Goal: Task Accomplishment & Management: Manage account settings

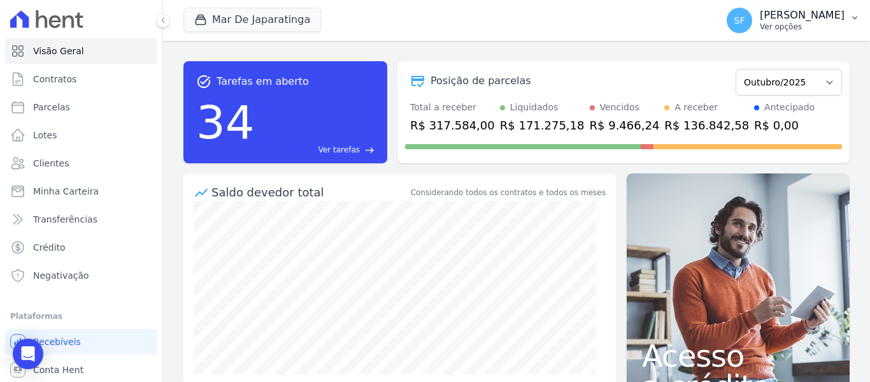
click at [824, 20] on p "[PERSON_NAME]" at bounding box center [802, 15] width 85 height 13
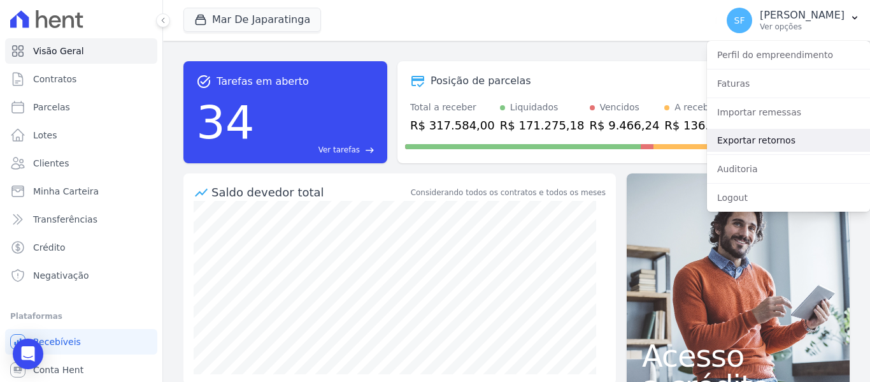
click at [760, 144] on link "Exportar retornos" at bounding box center [788, 140] width 163 height 23
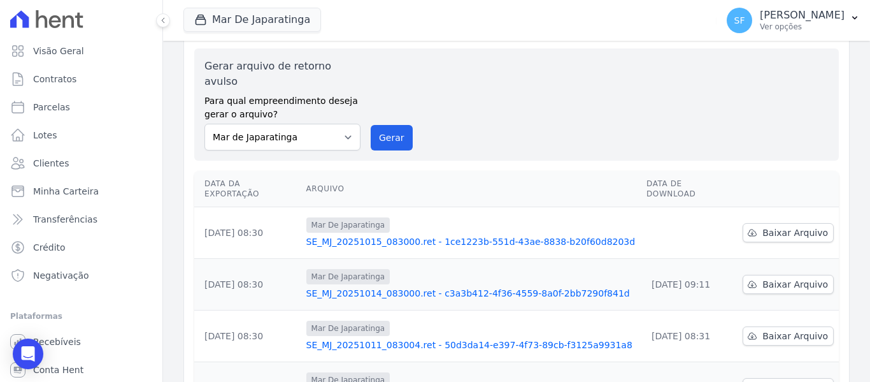
scroll to position [64, 0]
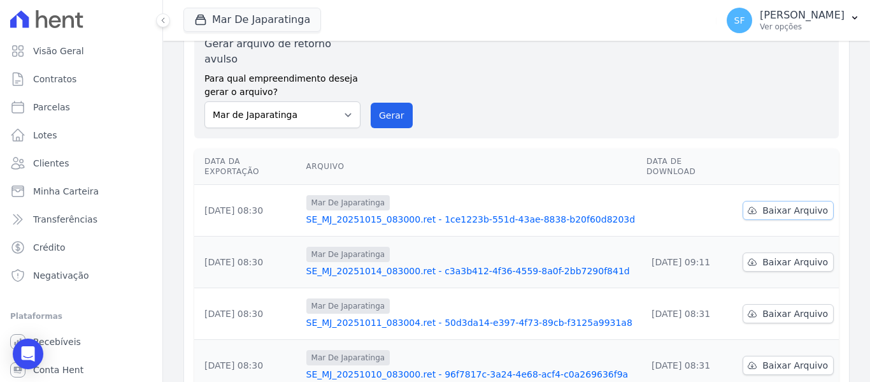
click at [776, 204] on span "Baixar Arquivo" at bounding box center [796, 210] width 66 height 13
drag, startPoint x: 473, startPoint y: 73, endPoint x: 480, endPoint y: 77, distance: 7.8
click at [473, 73] on div "Gerar arquivo de retorno avulso Para qual empreendimento deseja gerar o arquivo…" at bounding box center [517, 82] width 624 height 92
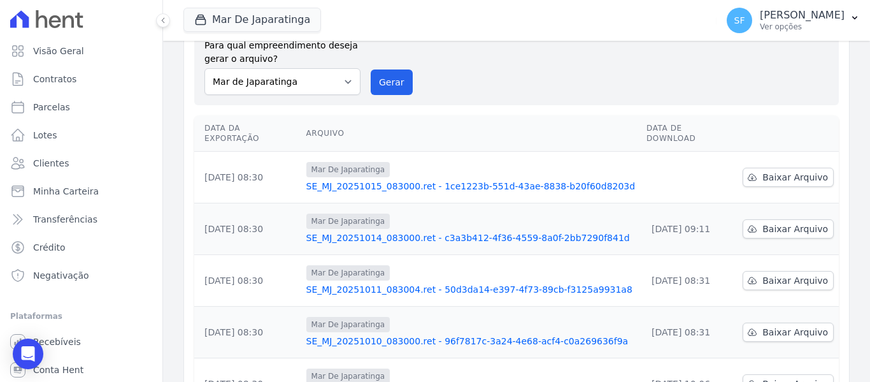
scroll to position [0, 0]
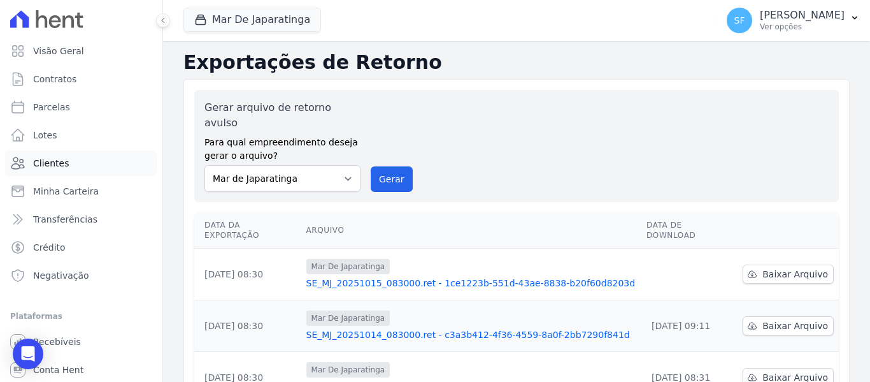
click at [54, 158] on span "Clientes" at bounding box center [51, 163] width 36 height 13
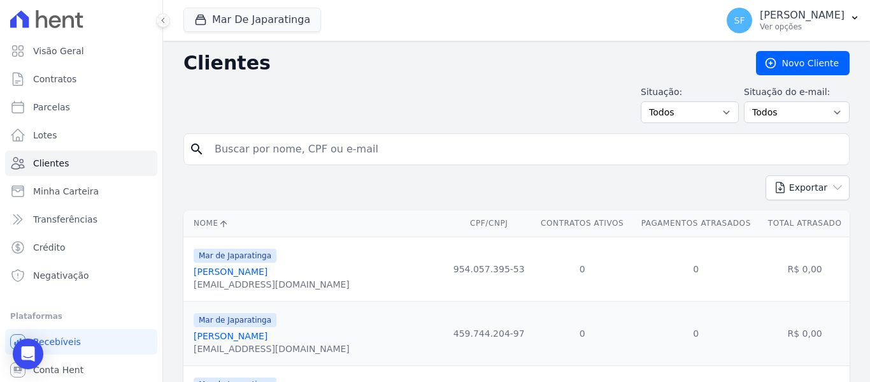
click at [335, 152] on input "search" at bounding box center [525, 148] width 637 height 25
type input "gleison"
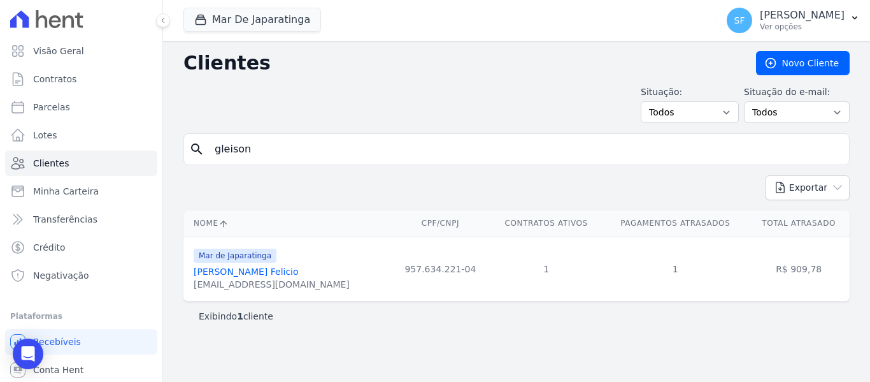
click at [254, 270] on link "Gleison Borges Felicio" at bounding box center [246, 271] width 105 height 10
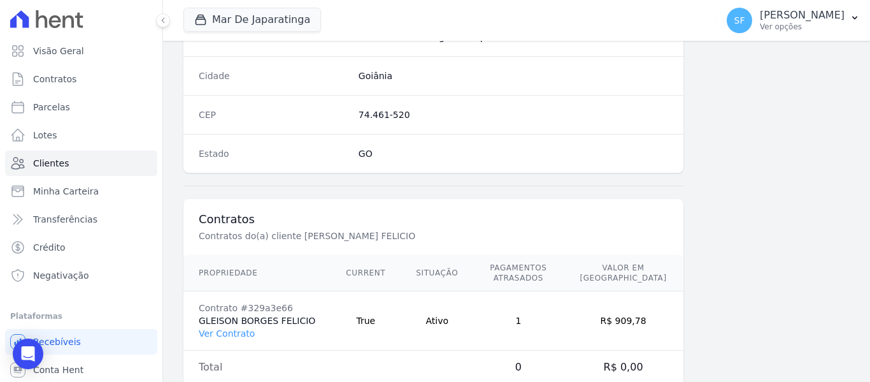
scroll to position [821, 0]
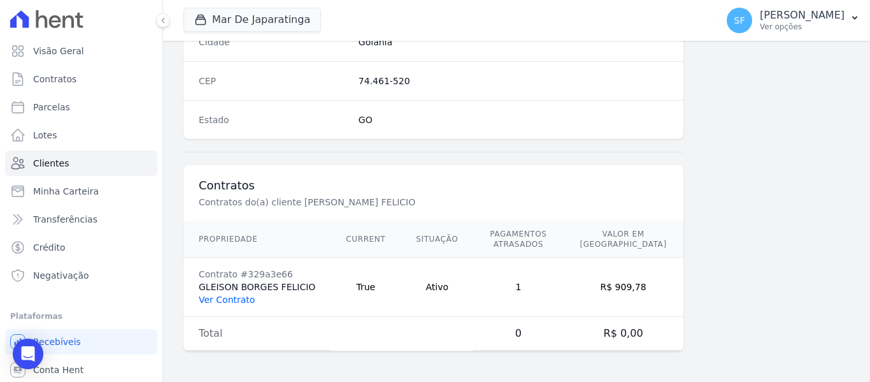
click at [215, 300] on link "Ver Contrato" at bounding box center [227, 299] width 56 height 10
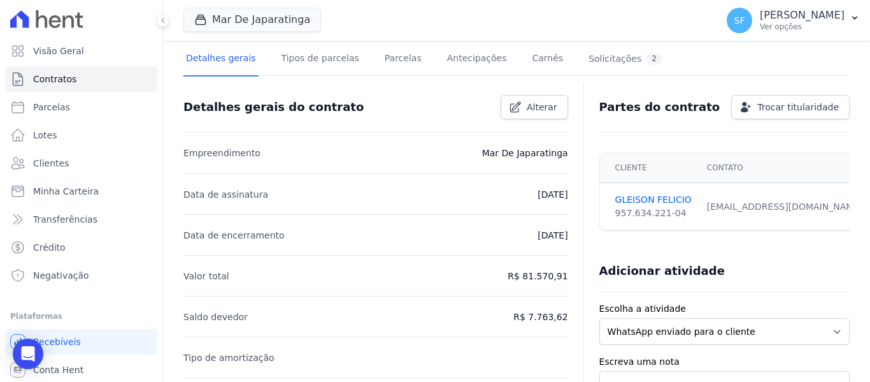
scroll to position [59, 0]
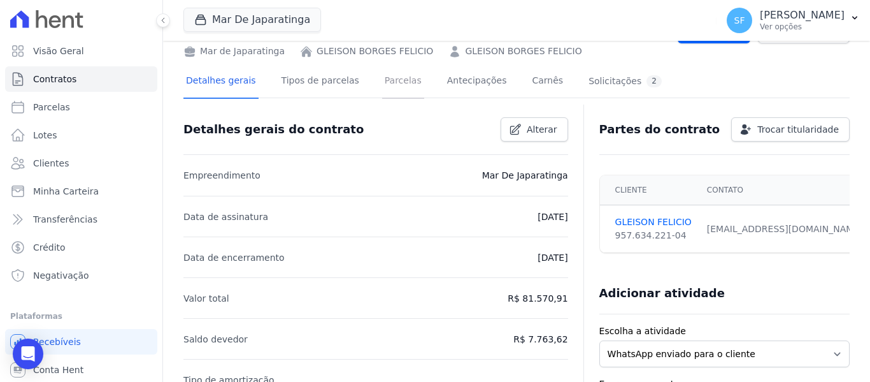
click at [382, 85] on link "Parcelas" at bounding box center [403, 82] width 42 height 34
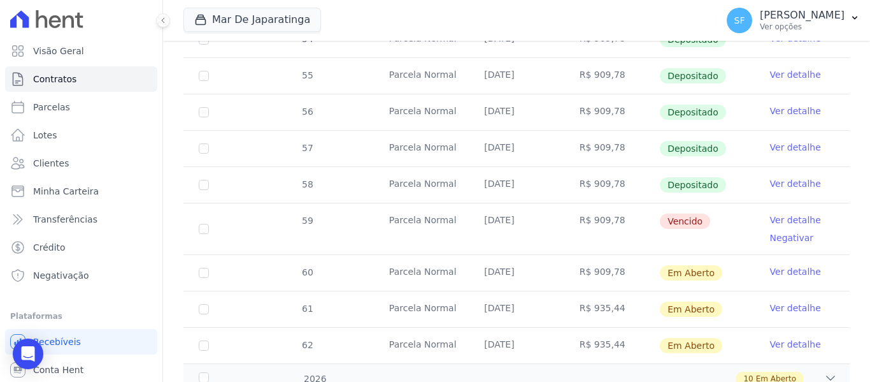
scroll to position [556, 0]
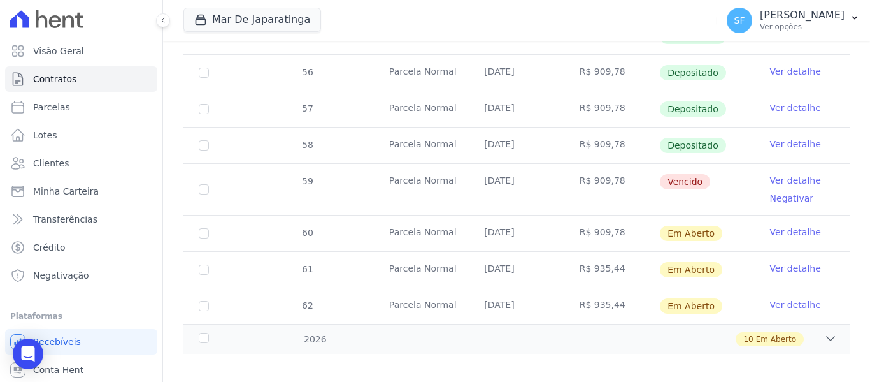
click at [783, 174] on link "Ver detalhe" at bounding box center [795, 180] width 51 height 13
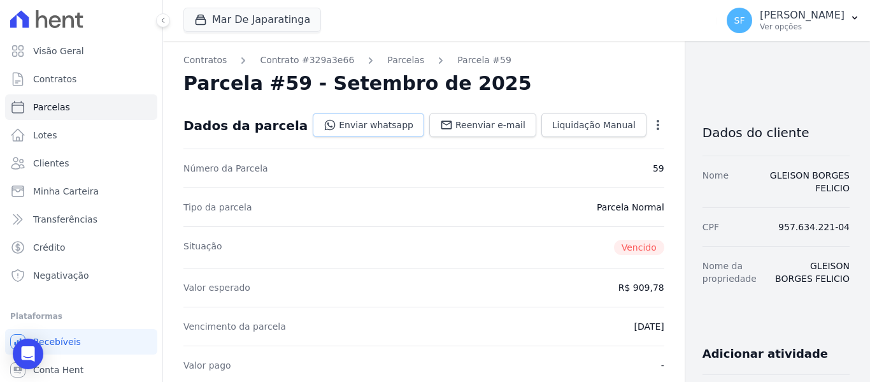
click at [345, 123] on link "Enviar whatsapp" at bounding box center [369, 125] width 112 height 24
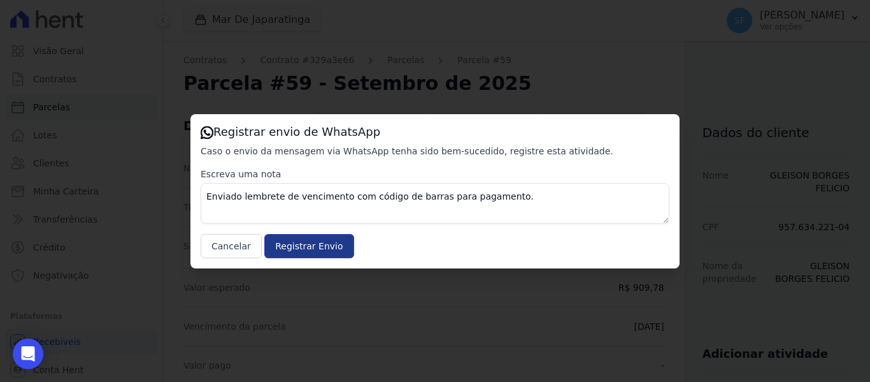
click at [307, 246] on input "Registrar Envio" at bounding box center [308, 246] width 89 height 24
click at [237, 248] on button "Cancelar" at bounding box center [231, 246] width 61 height 24
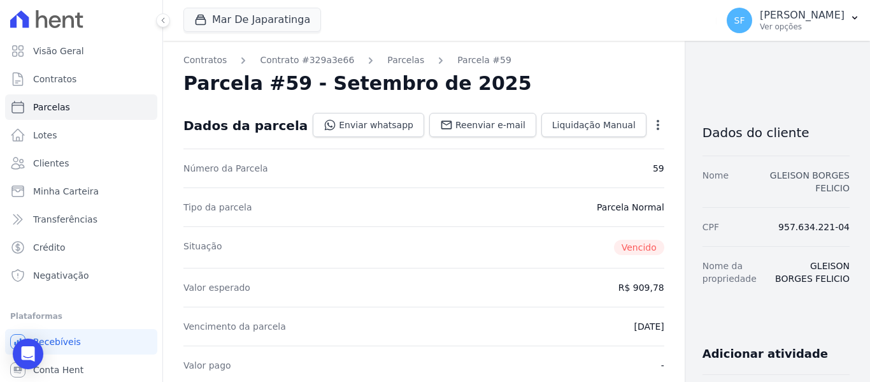
click at [812, 173] on link "GLEISON BORGES FELICIO" at bounding box center [810, 181] width 80 height 23
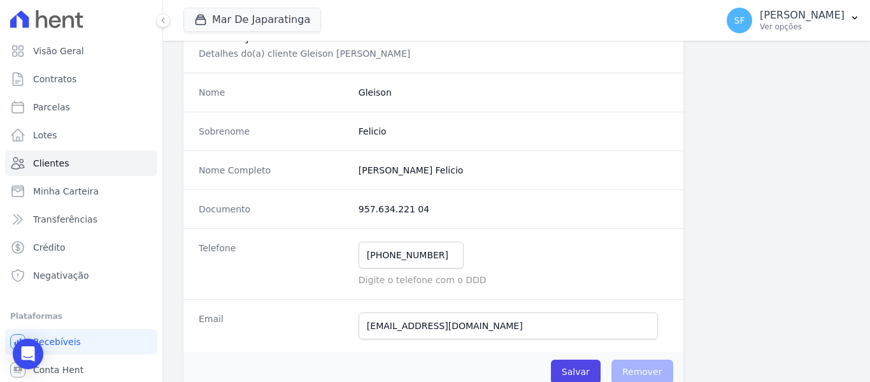
scroll to position [127, 0]
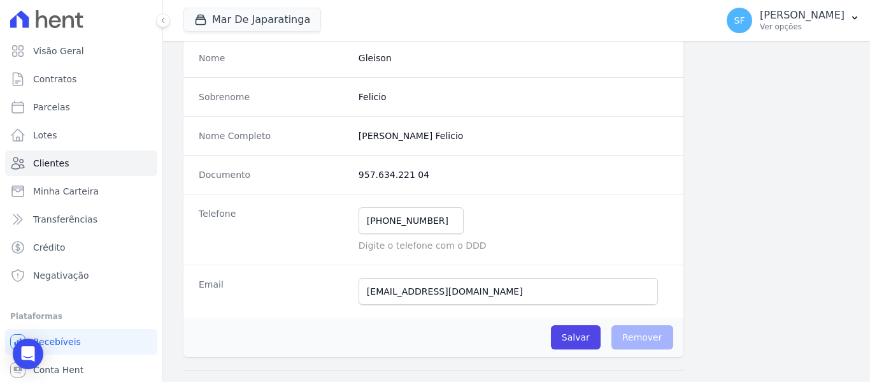
click at [664, 242] on div "Telefone (62) 99933-5704 Mensagem de SMS ainda não enviada.. Mensagem de Whatsa…" at bounding box center [434, 229] width 500 height 71
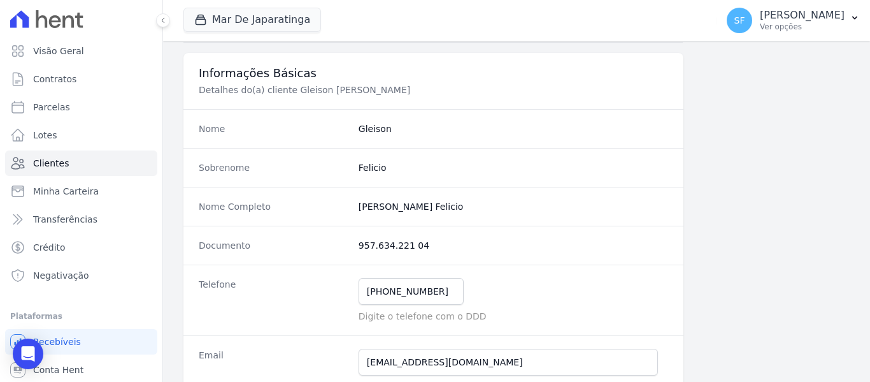
scroll to position [0, 0]
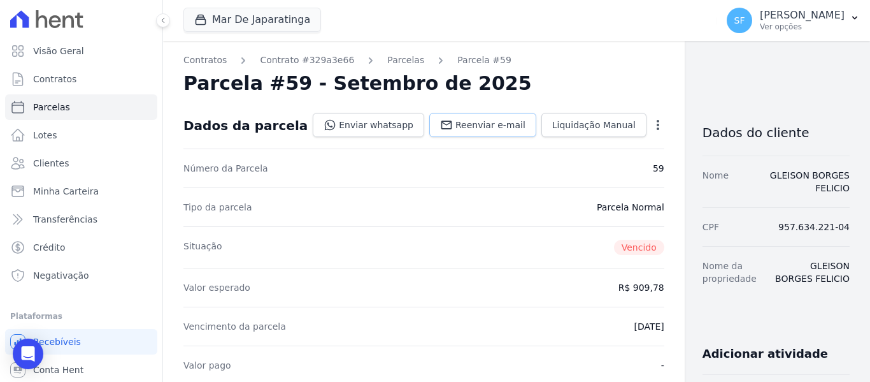
click at [459, 129] on span "Reenviar e-mail" at bounding box center [491, 125] width 70 height 13
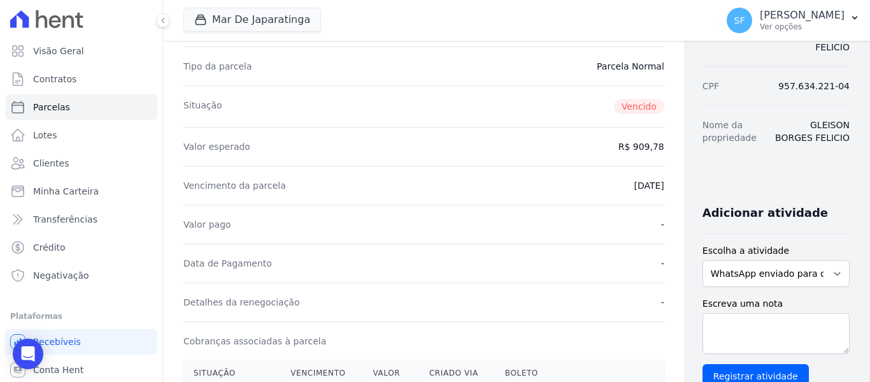
scroll to position [127, 0]
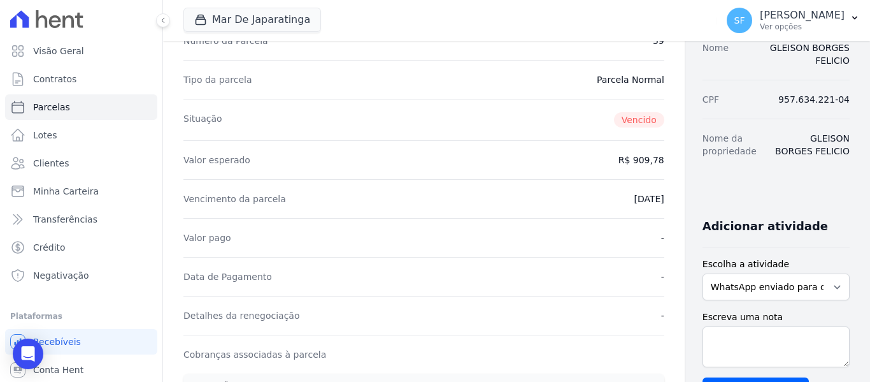
click at [794, 132] on dd "GLEISON BORGES FELICIO" at bounding box center [813, 144] width 75 height 25
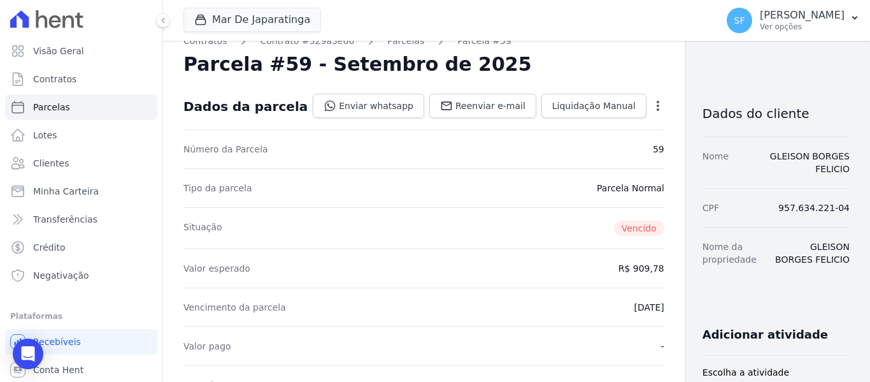
scroll to position [0, 0]
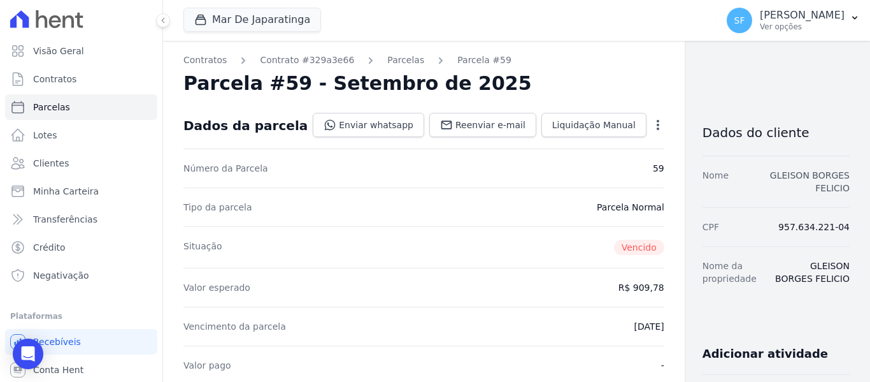
click at [788, 172] on link "GLEISON BORGES FELICIO" at bounding box center [810, 181] width 80 height 23
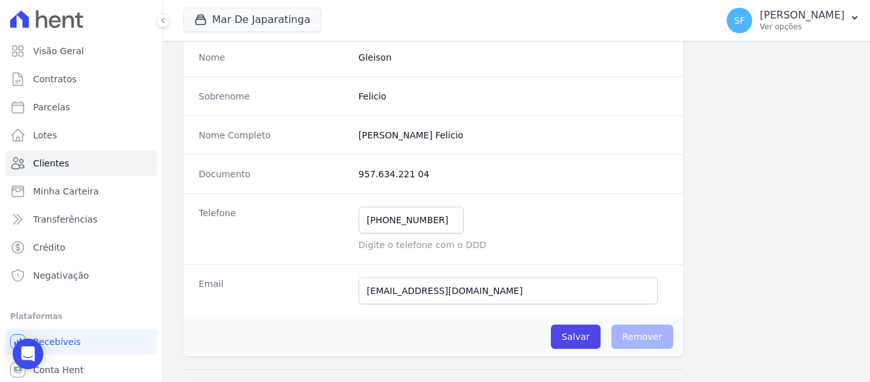
scroll to position [255, 0]
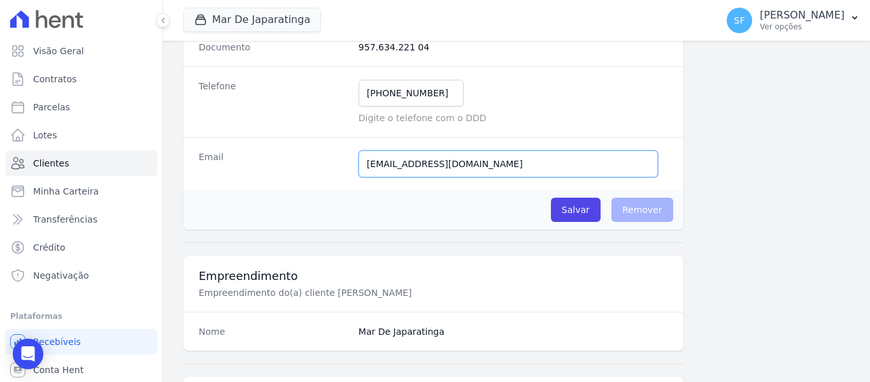
click at [530, 162] on input "gleisonborgesfeliccio@gmail.com" at bounding box center [509, 163] width 300 height 27
paste input "gleisonborgesfelicio@gmail.com"
click at [498, 167] on input "gleisonborgesfeliccio@gmail.com;gleisonborgesfelicio@gmail.com" at bounding box center [509, 163] width 300 height 27
type input "gleisonborgesfelicio@gmail.com"
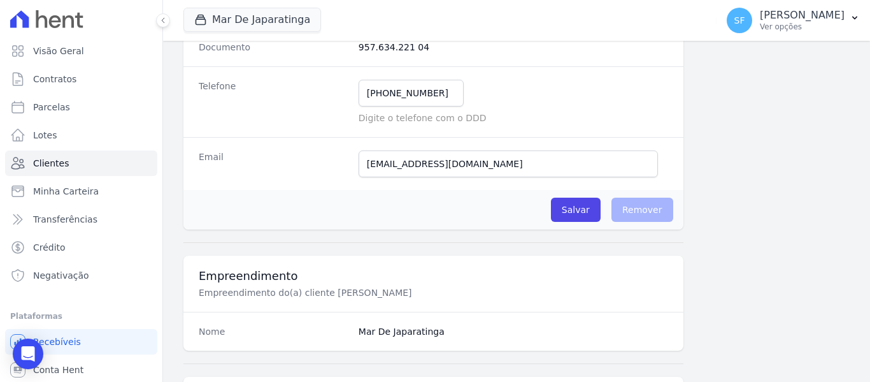
click at [493, 215] on div "Salvar O cliente está associado a algum contrato Remover" at bounding box center [434, 210] width 500 height 40
click at [580, 216] on input "Salvar" at bounding box center [576, 210] width 50 height 24
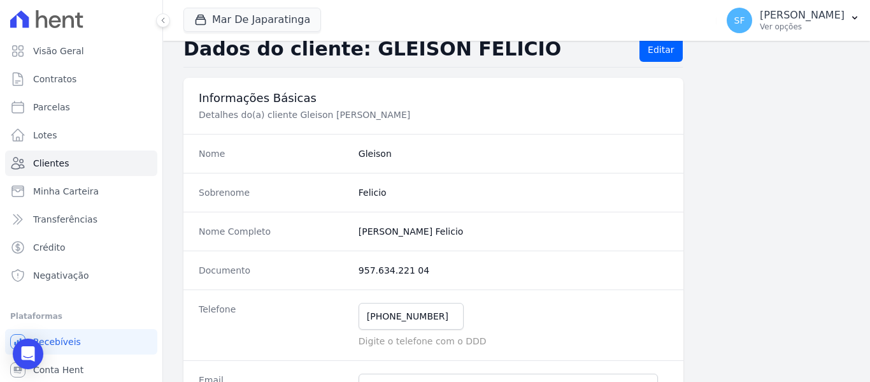
scroll to position [0, 0]
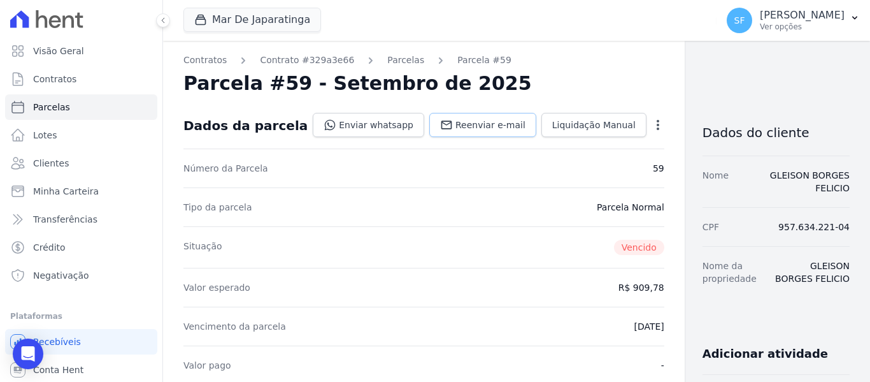
click at [458, 129] on span "Reenviar e-mail" at bounding box center [491, 125] width 70 height 13
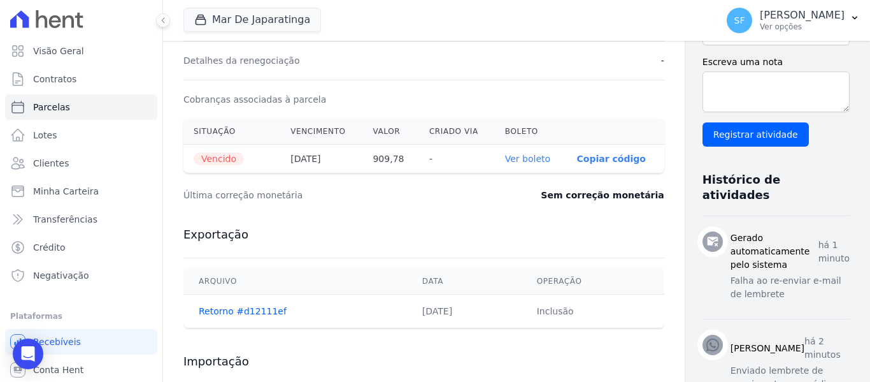
scroll to position [255, 0]
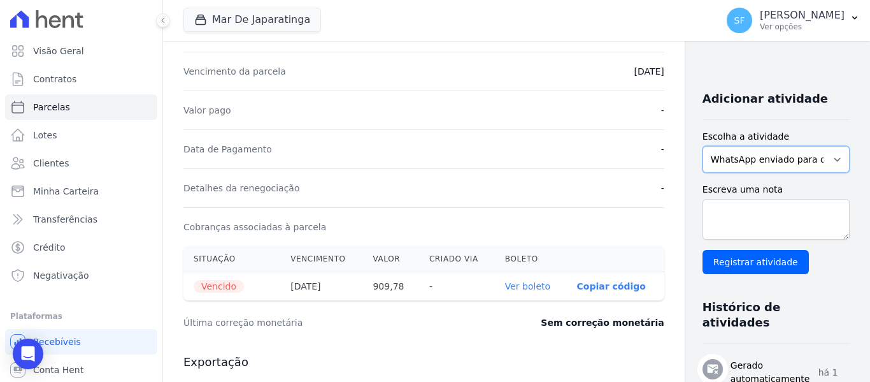
click at [834, 150] on select "WhatsApp enviado para o cliente Adicionar um comentário Ligação feita para o cl…" at bounding box center [776, 159] width 147 height 27
click at [688, 32] on div "Mar De Japaratinga Você possui apenas um empreendimento Aplicar" at bounding box center [448, 20] width 528 height 42
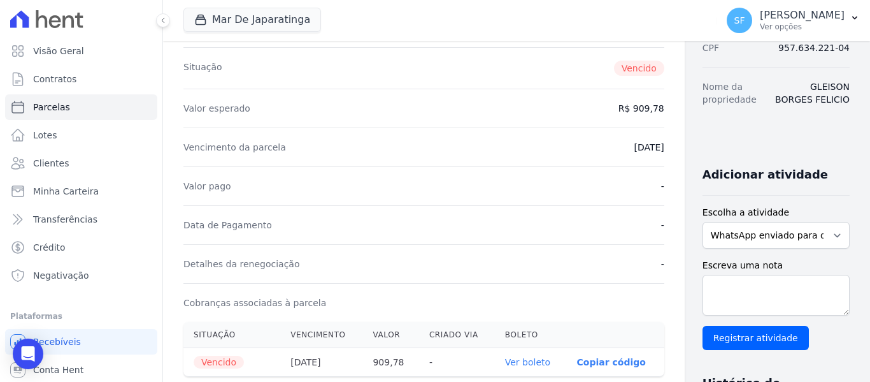
scroll to position [64, 0]
